Goal: Use online tool/utility: Use online tool/utility

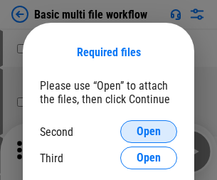
click at [148, 131] on span "Open" at bounding box center [148, 131] width 24 height 11
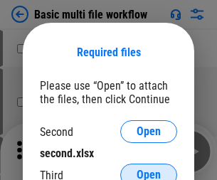
click at [148, 169] on span "Open" at bounding box center [148, 174] width 24 height 11
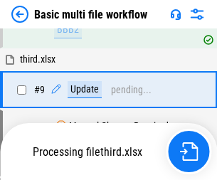
scroll to position [392, 0]
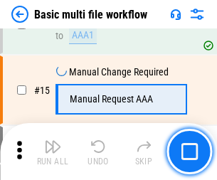
click at [53, 151] on img "button" at bounding box center [52, 146] width 17 height 17
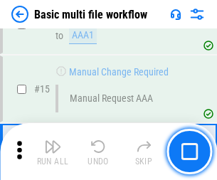
scroll to position [945, 0]
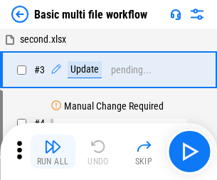
click at [53, 151] on img "button" at bounding box center [52, 146] width 17 height 17
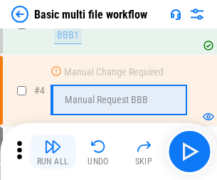
click at [53, 151] on img "button" at bounding box center [52, 146] width 17 height 17
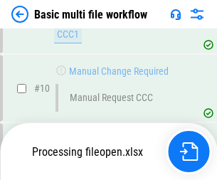
scroll to position [665, 0]
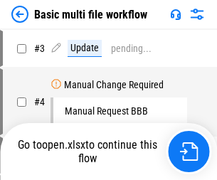
scroll to position [58, 0]
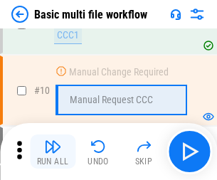
click at [53, 151] on img "button" at bounding box center [52, 146] width 17 height 17
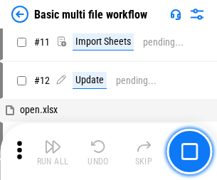
click at [53, 151] on img "button" at bounding box center [52, 146] width 17 height 17
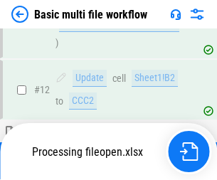
scroll to position [665, 0]
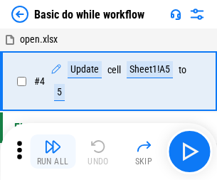
click at [53, 151] on img "button" at bounding box center [52, 146] width 17 height 17
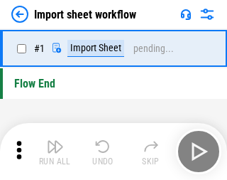
click at [53, 151] on img "button" at bounding box center [55, 146] width 17 height 17
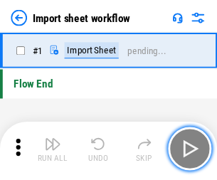
scroll to position [5, 0]
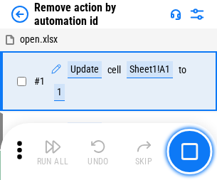
scroll to position [53, 0]
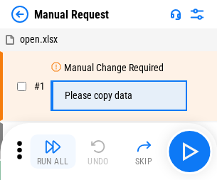
click at [53, 151] on img "button" at bounding box center [52, 146] width 17 height 17
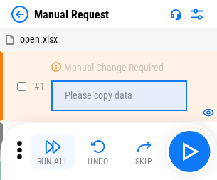
click at [53, 151] on img "button" at bounding box center [52, 146] width 17 height 17
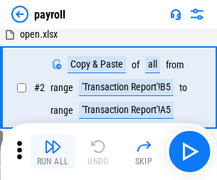
click at [53, 151] on img "button" at bounding box center [52, 146] width 17 height 17
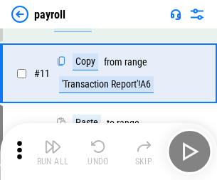
scroll to position [103, 0]
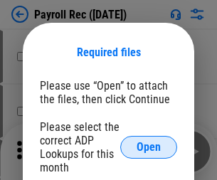
click at [148, 147] on span "Open" at bounding box center [148, 146] width 24 height 11
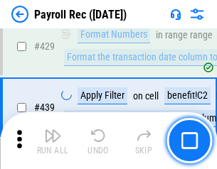
scroll to position [6920, 0]
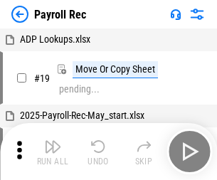
click at [53, 151] on img "button" at bounding box center [52, 146] width 17 height 17
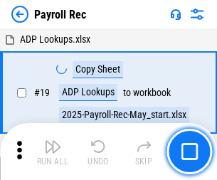
scroll to position [87, 0]
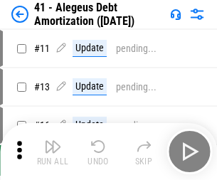
click at [53, 151] on img "button" at bounding box center [52, 146] width 17 height 17
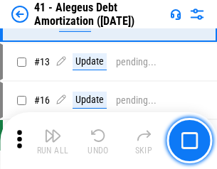
scroll to position [175, 0]
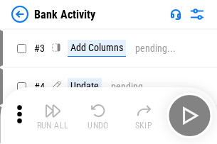
click at [53, 116] on img "button" at bounding box center [52, 110] width 17 height 17
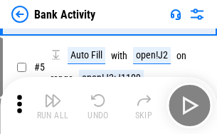
scroll to position [75, 0]
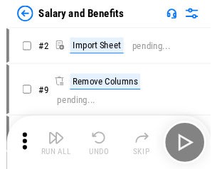
scroll to position [19, 0]
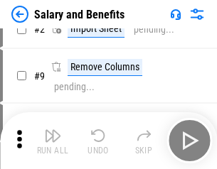
click at [53, 141] on img "button" at bounding box center [52, 135] width 17 height 17
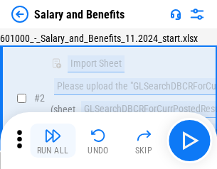
click at [53, 141] on img "button" at bounding box center [52, 135] width 17 height 17
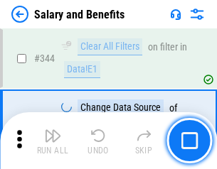
scroll to position [6650, 0]
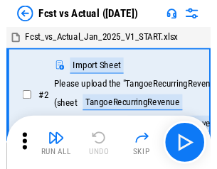
scroll to position [18, 0]
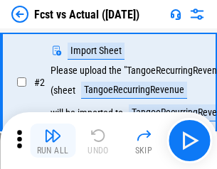
click at [53, 141] on img "button" at bounding box center [52, 135] width 17 height 17
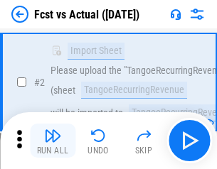
click at [53, 141] on img "button" at bounding box center [52, 135] width 17 height 17
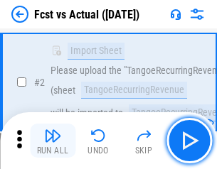
scroll to position [133, 0]
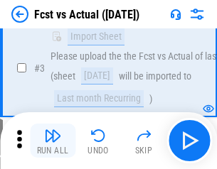
click at [53, 141] on img "button" at bounding box center [52, 135] width 17 height 17
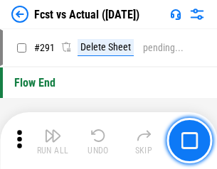
scroll to position [6722, 0]
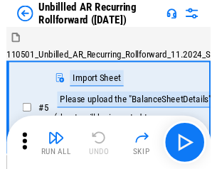
scroll to position [31, 0]
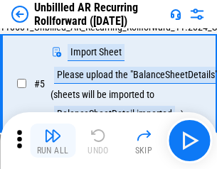
click at [53, 141] on img "button" at bounding box center [52, 135] width 17 height 17
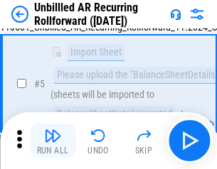
click at [53, 141] on img "button" at bounding box center [52, 135] width 17 height 17
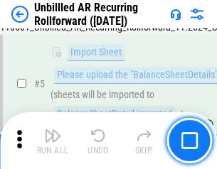
scroll to position [134, 0]
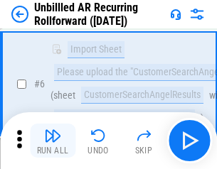
click at [53, 141] on img "button" at bounding box center [52, 135] width 17 height 17
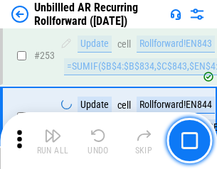
scroll to position [4824, 0]
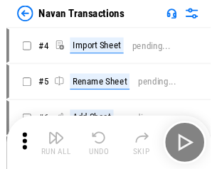
scroll to position [23, 0]
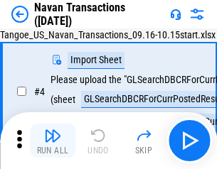
click at [53, 141] on img "button" at bounding box center [52, 135] width 17 height 17
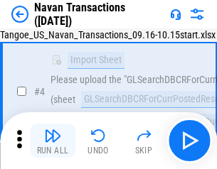
click at [53, 141] on img "button" at bounding box center [52, 135] width 17 height 17
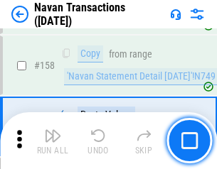
scroll to position [4605, 0]
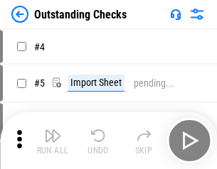
click at [53, 141] on img "button" at bounding box center [52, 135] width 17 height 17
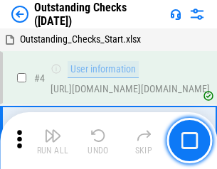
scroll to position [60, 0]
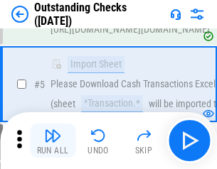
click at [53, 141] on img "button" at bounding box center [52, 135] width 17 height 17
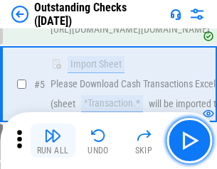
scroll to position [148, 0]
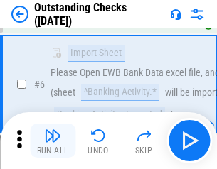
click at [53, 141] on img "button" at bounding box center [52, 135] width 17 height 17
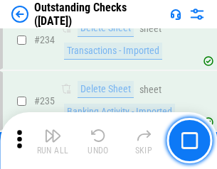
scroll to position [4313, 0]
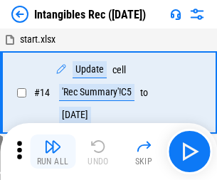
click at [53, 151] on img "button" at bounding box center [52, 146] width 17 height 17
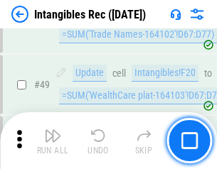
scroll to position [553, 0]
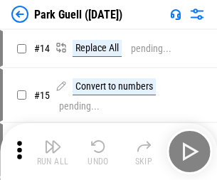
click at [53, 141] on img "button" at bounding box center [52, 146] width 17 height 17
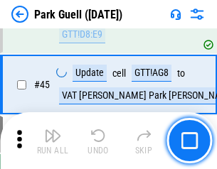
scroll to position [1776, 0]
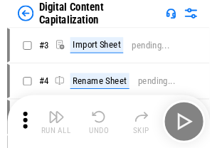
scroll to position [41, 0]
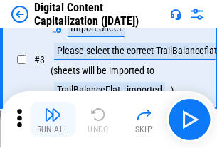
click at [53, 119] on img "button" at bounding box center [52, 114] width 17 height 17
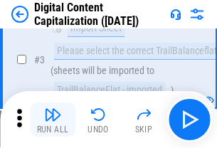
click at [53, 119] on img "button" at bounding box center [52, 114] width 17 height 17
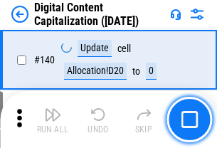
scroll to position [1506, 0]
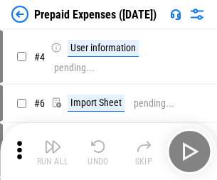
click at [53, 141] on img "button" at bounding box center [52, 146] width 17 height 17
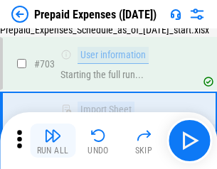
click at [53, 141] on img "button" at bounding box center [52, 135] width 17 height 17
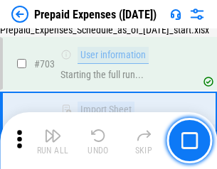
scroll to position [3905, 0]
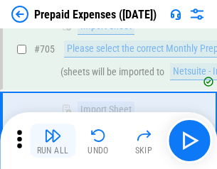
click at [53, 141] on img "button" at bounding box center [52, 135] width 17 height 17
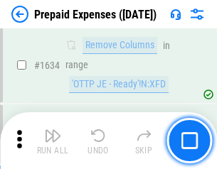
scroll to position [13829, 0]
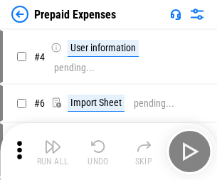
click at [53, 151] on img "button" at bounding box center [52, 146] width 17 height 17
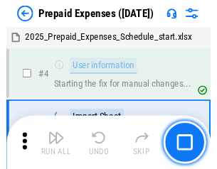
scroll to position [62, 0]
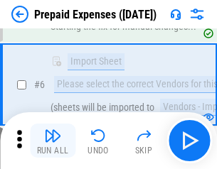
click at [53, 141] on img "button" at bounding box center [52, 135] width 17 height 17
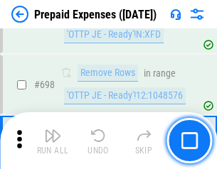
scroll to position [4946, 0]
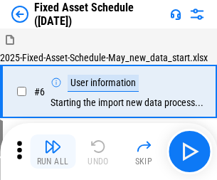
click at [53, 151] on img "button" at bounding box center [52, 146] width 17 height 17
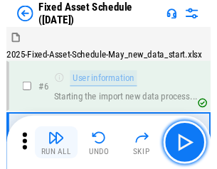
scroll to position [77, 0]
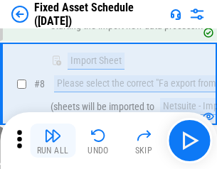
click at [53, 141] on img "button" at bounding box center [52, 135] width 17 height 17
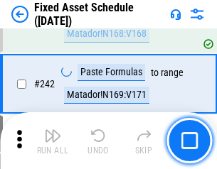
scroll to position [4400, 0]
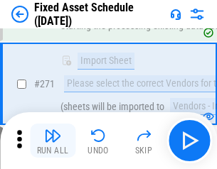
click at [53, 141] on img "button" at bounding box center [52, 135] width 17 height 17
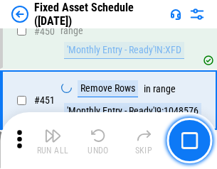
scroll to position [6349, 0]
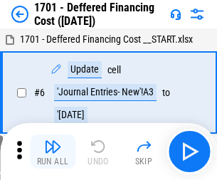
click at [53, 151] on img "button" at bounding box center [52, 146] width 17 height 17
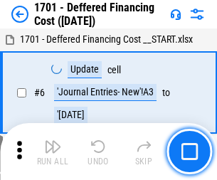
scroll to position [170, 0]
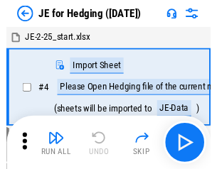
scroll to position [2, 0]
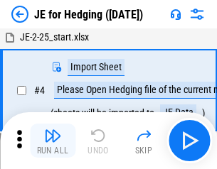
click at [53, 141] on img "button" at bounding box center [52, 135] width 17 height 17
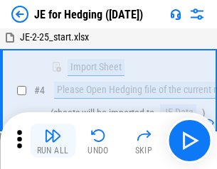
click at [53, 141] on img "button" at bounding box center [52, 135] width 17 height 17
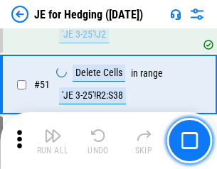
scroll to position [920, 0]
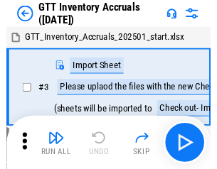
scroll to position [2, 0]
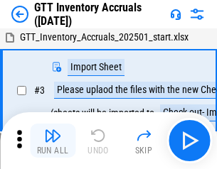
click at [53, 141] on img "button" at bounding box center [52, 135] width 17 height 17
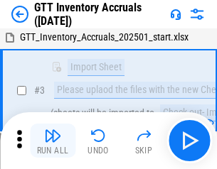
click at [53, 141] on img "button" at bounding box center [52, 135] width 17 height 17
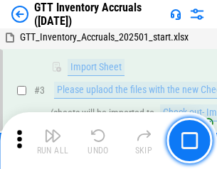
scroll to position [92, 0]
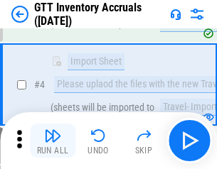
click at [53, 141] on img "button" at bounding box center [52, 135] width 17 height 17
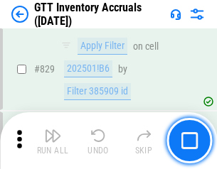
scroll to position [10781, 0]
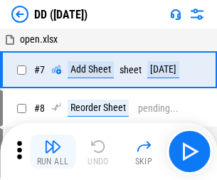
click at [53, 151] on img "button" at bounding box center [52, 146] width 17 height 17
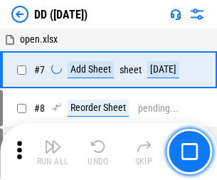
scroll to position [137, 0]
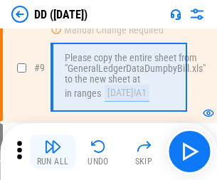
click at [53, 151] on img "button" at bounding box center [52, 146] width 17 height 17
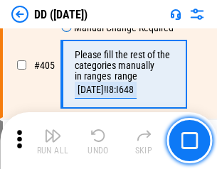
scroll to position [6355, 0]
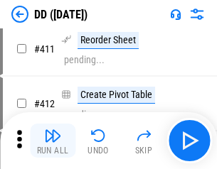
click at [53, 141] on img "button" at bounding box center [52, 135] width 17 height 17
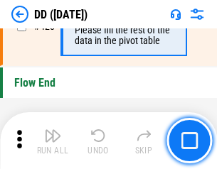
scroll to position [6798, 0]
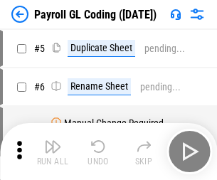
click at [53, 151] on img "button" at bounding box center [52, 146] width 17 height 17
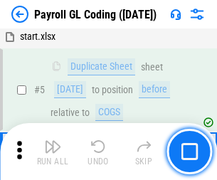
scroll to position [170, 0]
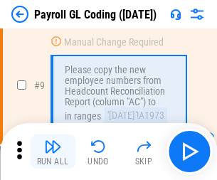
click at [53, 151] on img "button" at bounding box center [52, 146] width 17 height 17
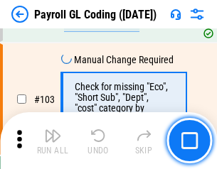
scroll to position [3332, 0]
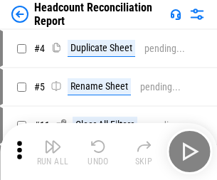
click at [53, 151] on img "button" at bounding box center [52, 146] width 17 height 17
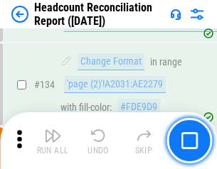
scroll to position [1707, 0]
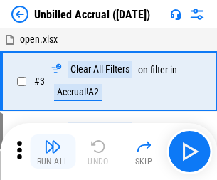
click at [53, 151] on img "button" at bounding box center [52, 146] width 17 height 17
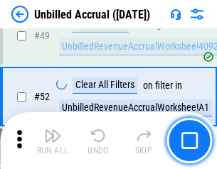
scroll to position [1288, 0]
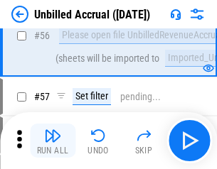
click at [53, 141] on img "button" at bounding box center [52, 135] width 17 height 17
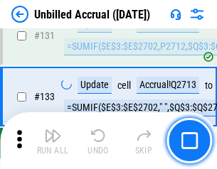
scroll to position [4231, 0]
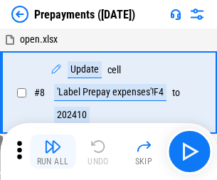
click at [53, 151] on img "button" at bounding box center [52, 146] width 17 height 17
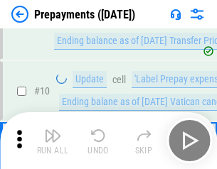
scroll to position [89, 0]
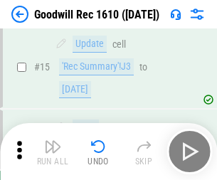
scroll to position [243, 0]
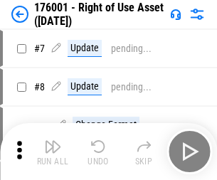
click at [53, 151] on img "button" at bounding box center [52, 146] width 17 height 17
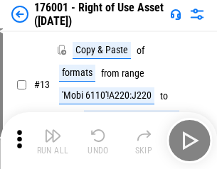
scroll to position [92, 0]
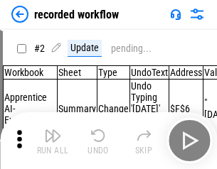
click at [53, 141] on img "button" at bounding box center [52, 135] width 17 height 17
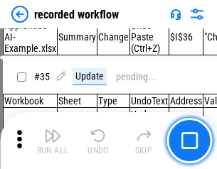
scroll to position [4439, 0]
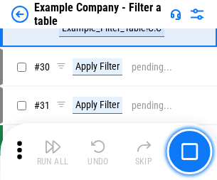
scroll to position [1300, 0]
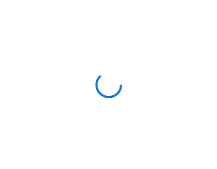
scroll to position [22, 0]
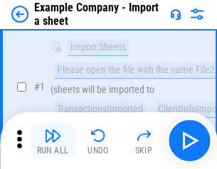
click at [53, 141] on img "button" at bounding box center [52, 135] width 17 height 17
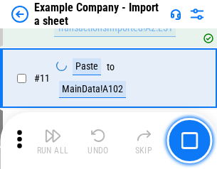
scroll to position [314, 0]
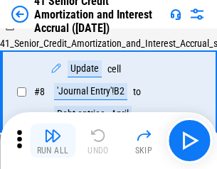
click at [53, 141] on img "button" at bounding box center [52, 135] width 17 height 17
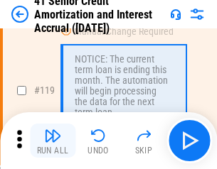
click at [53, 141] on img "button" at bounding box center [52, 135] width 17 height 17
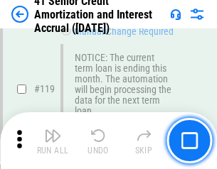
scroll to position [1340, 0]
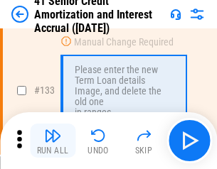
click at [53, 141] on img "button" at bounding box center [52, 135] width 17 height 17
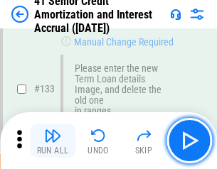
scroll to position [1484, 0]
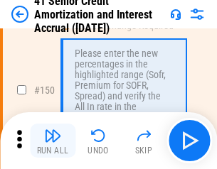
click at [53, 141] on img "button" at bounding box center [52, 135] width 17 height 17
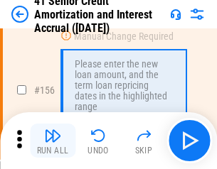
click at [53, 141] on img "button" at bounding box center [52, 135] width 17 height 17
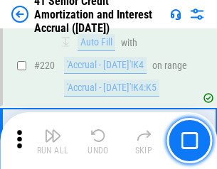
scroll to position [3181, 0]
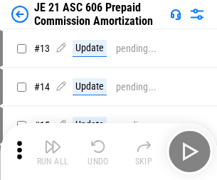
click at [53, 141] on img "button" at bounding box center [52, 146] width 17 height 17
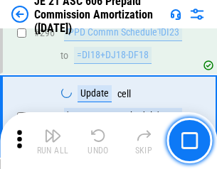
scroll to position [2614, 0]
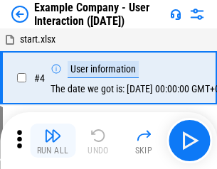
click at [53, 141] on img "button" at bounding box center [52, 135] width 17 height 17
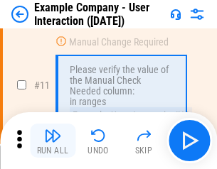
click at [53, 141] on img "button" at bounding box center [52, 135] width 17 height 17
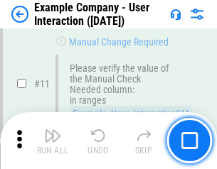
scroll to position [308, 0]
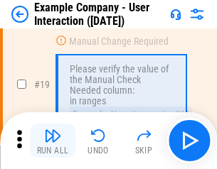
click at [53, 141] on img "button" at bounding box center [52, 135] width 17 height 17
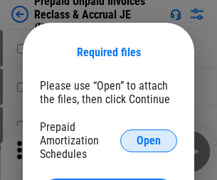
click at [148, 140] on span "Open" at bounding box center [148, 140] width 24 height 11
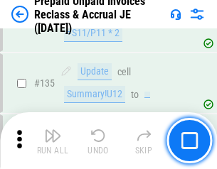
scroll to position [1841, 0]
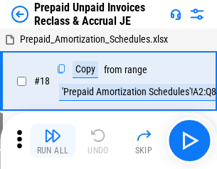
click at [53, 141] on img "button" at bounding box center [52, 135] width 17 height 17
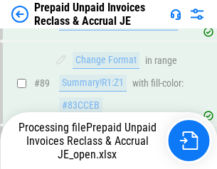
scroll to position [1159, 0]
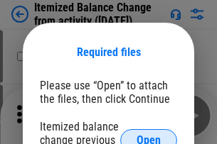
click at [148, 135] on span "Open" at bounding box center [148, 140] width 24 height 11
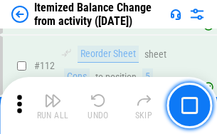
scroll to position [2376, 0]
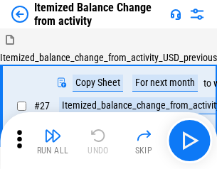
scroll to position [22, 0]
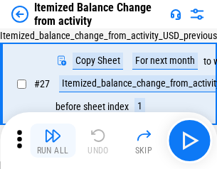
click at [53, 141] on img "button" at bounding box center [52, 135] width 17 height 17
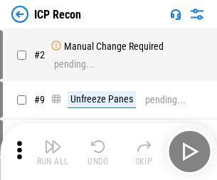
scroll to position [6, 0]
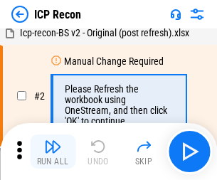
click at [53, 151] on img "button" at bounding box center [52, 146] width 17 height 17
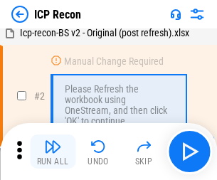
click at [53, 151] on img "button" at bounding box center [52, 146] width 17 height 17
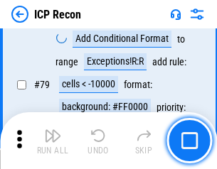
scroll to position [1392, 0]
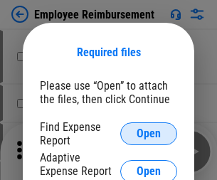
click at [148, 134] on span "Open" at bounding box center [148, 133] width 24 height 11
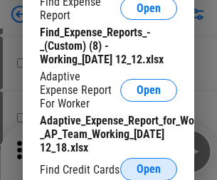
click at [148, 168] on span "Open" at bounding box center [148, 168] width 24 height 11
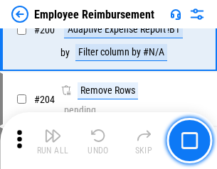
scroll to position [3503, 0]
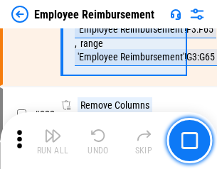
click at [53, 141] on img "button" at bounding box center [52, 135] width 17 height 17
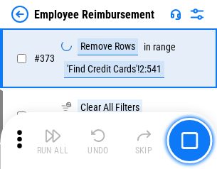
scroll to position [7430, 0]
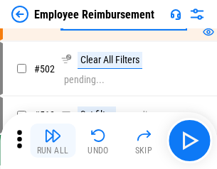
click at [53, 141] on img "button" at bounding box center [52, 135] width 17 height 17
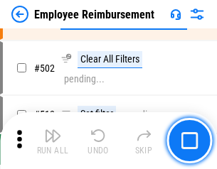
click at [53, 141] on img "button" at bounding box center [52, 135] width 17 height 17
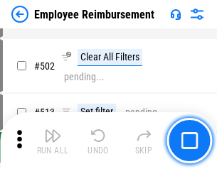
scroll to position [8891, 0]
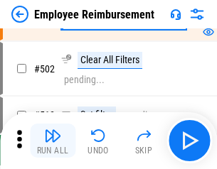
click at [53, 141] on img "button" at bounding box center [52, 135] width 17 height 17
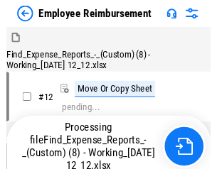
scroll to position [48, 0]
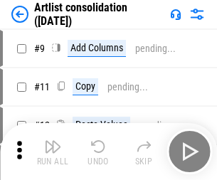
click at [53, 151] on img "button" at bounding box center [52, 146] width 17 height 17
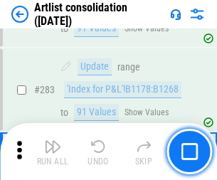
scroll to position [5874, 0]
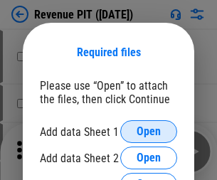
click at [148, 131] on span "Open" at bounding box center [148, 131] width 24 height 11
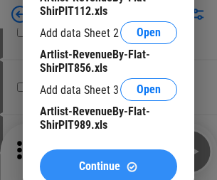
click at [108, 163] on span "Continue" at bounding box center [99, 166] width 41 height 11
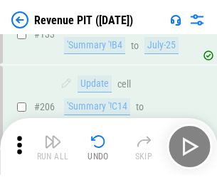
scroll to position [1443, 0]
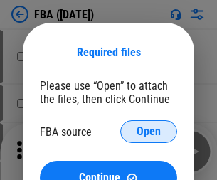
click at [148, 131] on span "Open" at bounding box center [148, 131] width 24 height 11
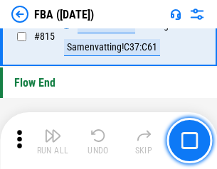
scroll to position [12715, 0]
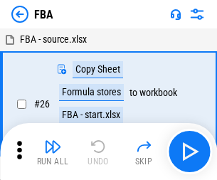
scroll to position [14, 0]
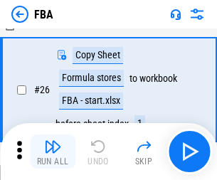
click at [53, 151] on img "button" at bounding box center [52, 146] width 17 height 17
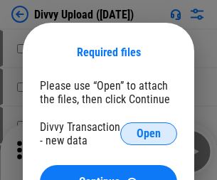
click at [148, 134] on span "Open" at bounding box center [148, 133] width 24 height 11
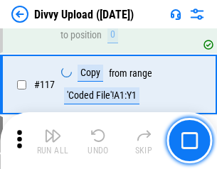
scroll to position [1202, 0]
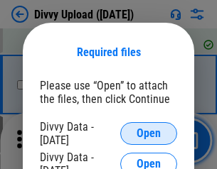
click at [148, 134] on span "Open" at bounding box center [148, 133] width 24 height 11
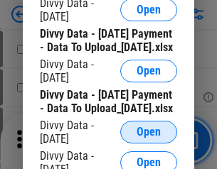
click at [148, 138] on span "Open" at bounding box center [148, 131] width 24 height 11
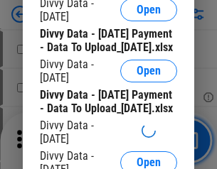
scroll to position [1327, 0]
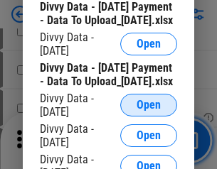
click at [148, 111] on span "Open" at bounding box center [148, 104] width 24 height 11
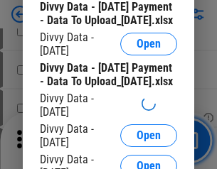
scroll to position [1477, 0]
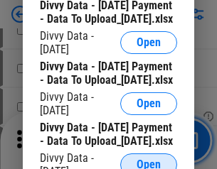
click at [148, 159] on span "Open" at bounding box center [148, 164] width 24 height 11
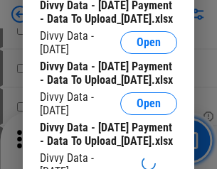
scroll to position [1624, 0]
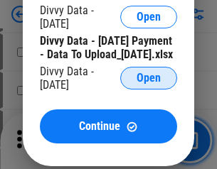
click at [148, 84] on span "Open" at bounding box center [148, 77] width 24 height 11
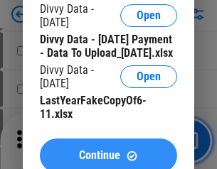
click at [108, 150] on span "Continue" at bounding box center [99, 155] width 41 height 11
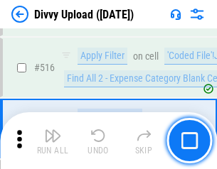
scroll to position [8911, 0]
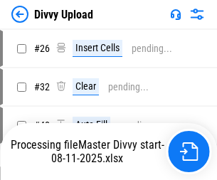
scroll to position [95, 0]
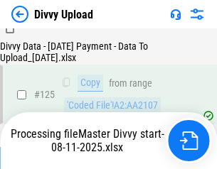
scroll to position [1403, 0]
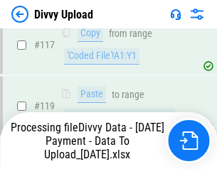
scroll to position [1321, 0]
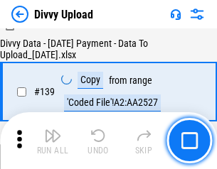
scroll to position [2030, 0]
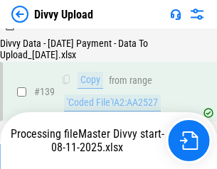
scroll to position [2030, 0]
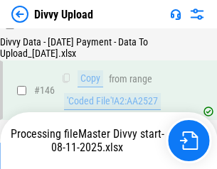
scroll to position [2343, 0]
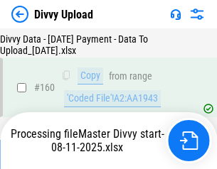
scroll to position [2969, 0]
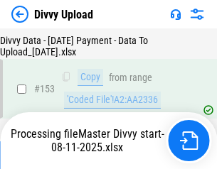
scroll to position [2668, 0]
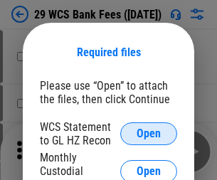
click at [148, 134] on span "Open" at bounding box center [148, 133] width 24 height 11
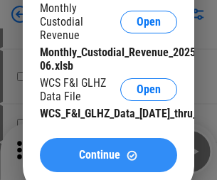
click at [108, 161] on span "Continue" at bounding box center [99, 154] width 41 height 11
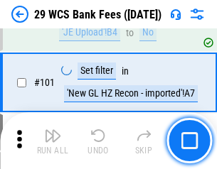
scroll to position [1384, 0]
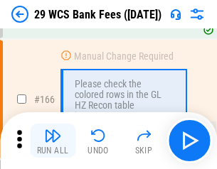
click at [53, 141] on img "button" at bounding box center [52, 135] width 17 height 17
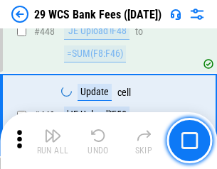
scroll to position [6878, 0]
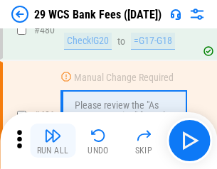
click at [53, 141] on img "button" at bounding box center [52, 135] width 17 height 17
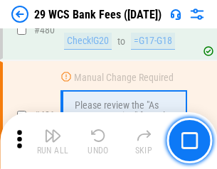
scroll to position [7324, 0]
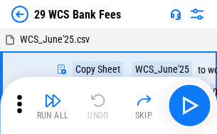
scroll to position [26, 0]
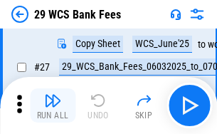
click at [53, 105] on img "button" at bounding box center [52, 100] width 17 height 17
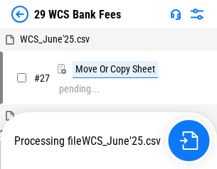
scroll to position [8, 0]
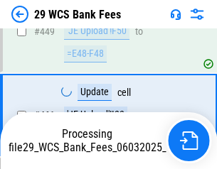
scroll to position [7225, 0]
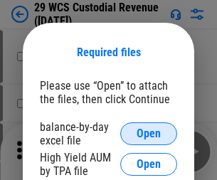
click at [148, 134] on span "Open" at bounding box center [148, 133] width 24 height 11
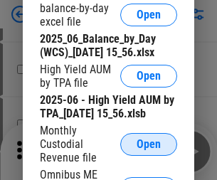
click at [148, 150] on span "Open" at bounding box center [148, 143] width 24 height 11
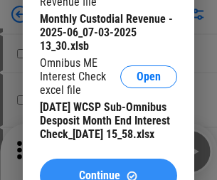
click at [108, 170] on span "Continue" at bounding box center [99, 175] width 41 height 11
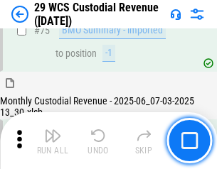
scroll to position [1484, 0]
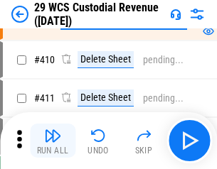
click at [53, 141] on img "button" at bounding box center [52, 135] width 17 height 17
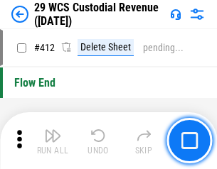
scroll to position [6783, 0]
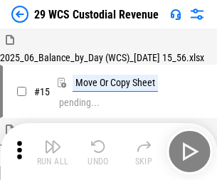
click at [53, 141] on img "button" at bounding box center [52, 146] width 17 height 17
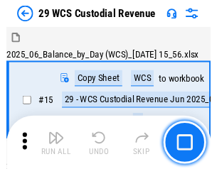
scroll to position [34, 0]
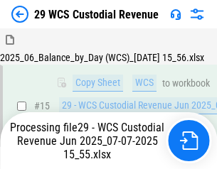
scroll to position [1065, 0]
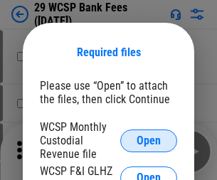
click at [148, 140] on span "Open" at bounding box center [148, 140] width 24 height 11
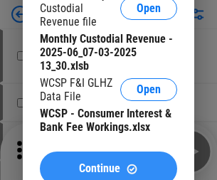
click at [108, 163] on span "Continue" at bounding box center [99, 168] width 41 height 11
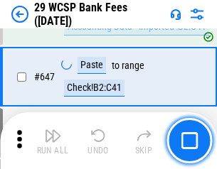
scroll to position [7696, 0]
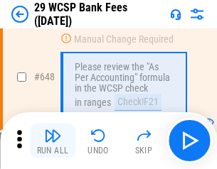
click at [53, 141] on img "button" at bounding box center [52, 135] width 17 height 17
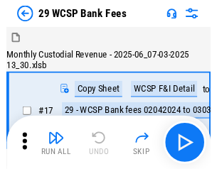
scroll to position [34, 0]
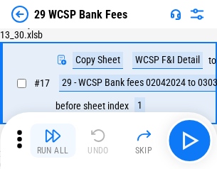
click at [53, 141] on img "button" at bounding box center [52, 135] width 17 height 17
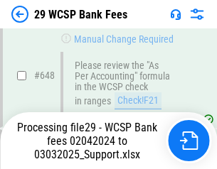
scroll to position [8017, 0]
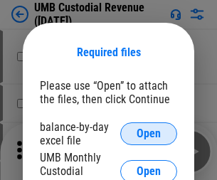
click at [148, 134] on span "Open" at bounding box center [148, 133] width 24 height 11
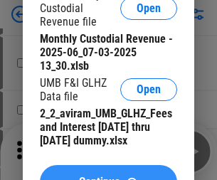
click at [108, 176] on span "Continue" at bounding box center [99, 181] width 41 height 11
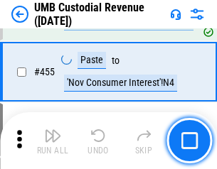
scroll to position [6061, 0]
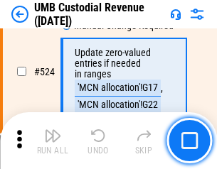
click at [53, 141] on img "button" at bounding box center [52, 135] width 17 height 17
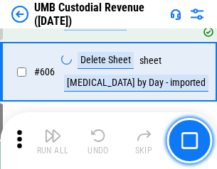
scroll to position [8199, 0]
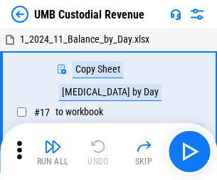
scroll to position [11, 0]
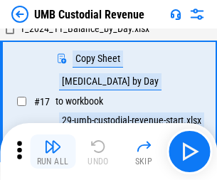
click at [53, 151] on img "button" at bounding box center [52, 146] width 17 height 17
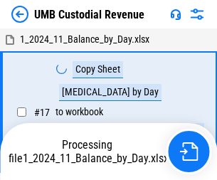
scroll to position [11, 0]
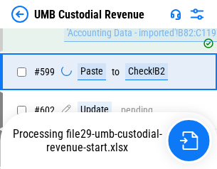
scroll to position [8105, 0]
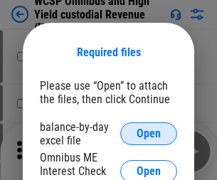
click at [148, 134] on span "Open" at bounding box center [148, 133] width 24 height 11
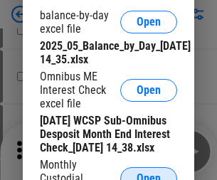
click at [148, 173] on span "Open" at bounding box center [148, 178] width 24 height 11
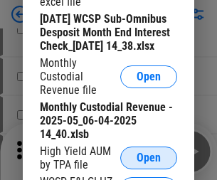
click at [148, 163] on span "Open" at bounding box center [148, 157] width 24 height 11
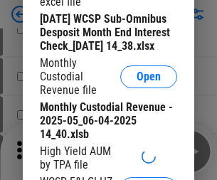
scroll to position [216, 0]
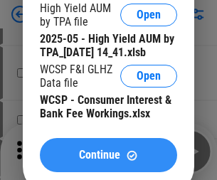
click at [108, 161] on span "Continue" at bounding box center [99, 154] width 41 height 11
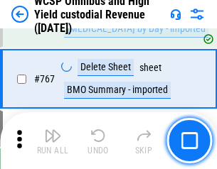
scroll to position [11573, 0]
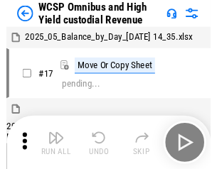
scroll to position [8, 0]
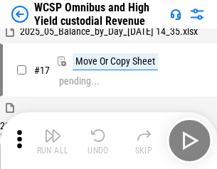
click at [53, 141] on img "button" at bounding box center [52, 135] width 17 height 17
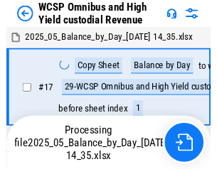
scroll to position [8, 0]
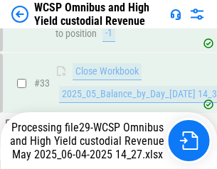
scroll to position [703, 0]
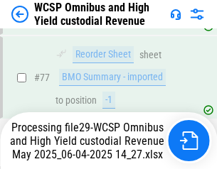
scroll to position [1385, 0]
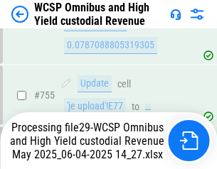
scroll to position [11541, 0]
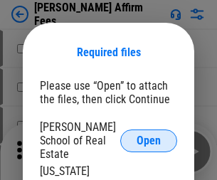
click at [148, 135] on span "Open" at bounding box center [148, 140] width 24 height 11
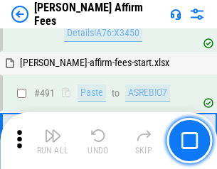
scroll to position [3862, 0]
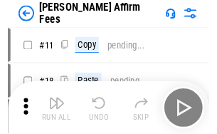
scroll to position [14, 0]
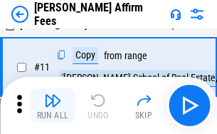
click at [53, 105] on img "button" at bounding box center [52, 100] width 17 height 17
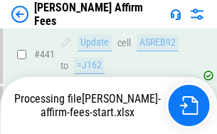
scroll to position [3725, 0]
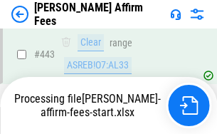
scroll to position [3725, 0]
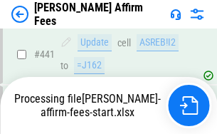
scroll to position [3725, 0]
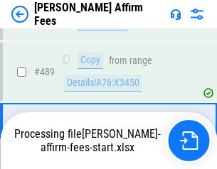
scroll to position [3707, 0]
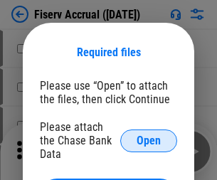
click at [148, 135] on span "Open" at bounding box center [148, 140] width 24 height 11
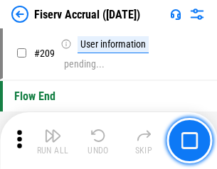
scroll to position [4411, 0]
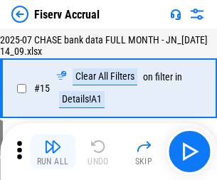
click at [53, 151] on img "button" at bounding box center [52, 146] width 17 height 17
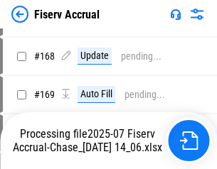
scroll to position [3645, 0]
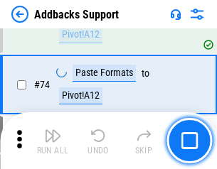
scroll to position [1034, 0]
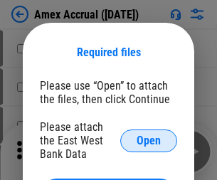
click at [148, 140] on span "Open" at bounding box center [148, 140] width 24 height 11
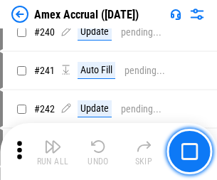
scroll to position [2992, 0]
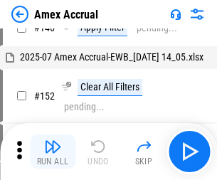
click at [53, 151] on img "button" at bounding box center [52, 146] width 17 height 17
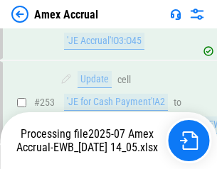
scroll to position [4143, 0]
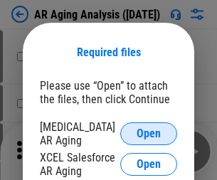
click at [148, 131] on span "Open" at bounding box center [148, 133] width 24 height 11
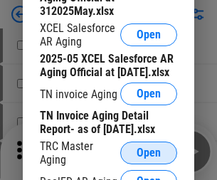
click at [148, 148] on span "Open" at bounding box center [148, 152] width 24 height 11
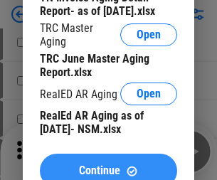
click at [108, 165] on span "Continue" at bounding box center [99, 170] width 41 height 11
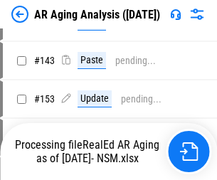
scroll to position [14, 0]
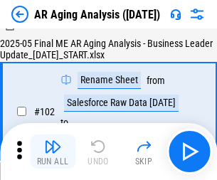
click at [53, 151] on img "button" at bounding box center [52, 146] width 17 height 17
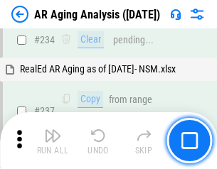
scroll to position [2202, 0]
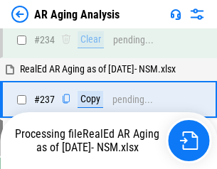
scroll to position [2185, 0]
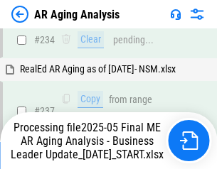
scroll to position [2185, 0]
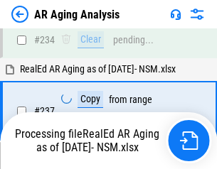
scroll to position [2185, 0]
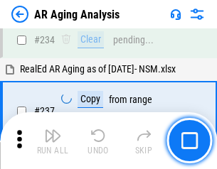
scroll to position [2185, 0]
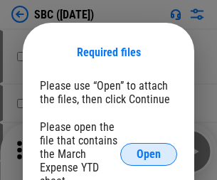
click at [148, 153] on span "Open" at bounding box center [148, 153] width 24 height 11
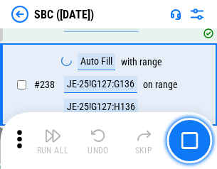
scroll to position [2686, 0]
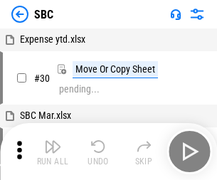
scroll to position [14, 0]
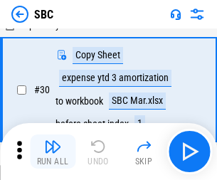
click at [53, 151] on img "button" at bounding box center [52, 146] width 17 height 17
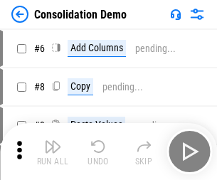
click at [53, 151] on img "button" at bounding box center [52, 146] width 17 height 17
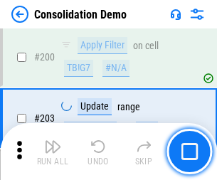
scroll to position [4454, 0]
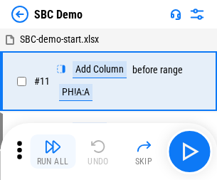
click at [53, 151] on img "button" at bounding box center [52, 146] width 17 height 17
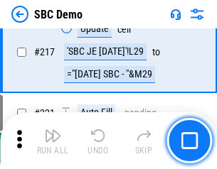
scroll to position [3506, 0]
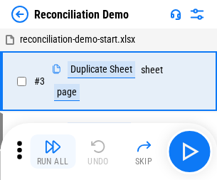
click at [53, 151] on img "button" at bounding box center [52, 146] width 17 height 17
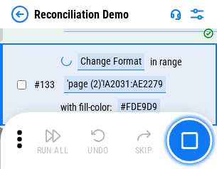
scroll to position [1687, 0]
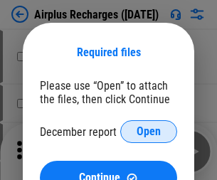
click at [148, 131] on span "Open" at bounding box center [148, 131] width 24 height 11
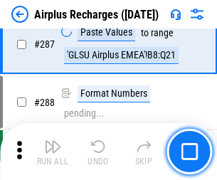
scroll to position [5128, 0]
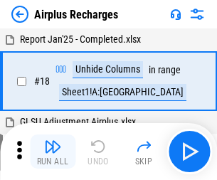
click at [53, 151] on img "button" at bounding box center [52, 146] width 17 height 17
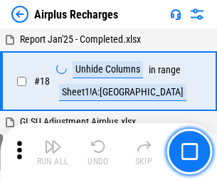
scroll to position [62, 0]
